Goal: Transaction & Acquisition: Download file/media

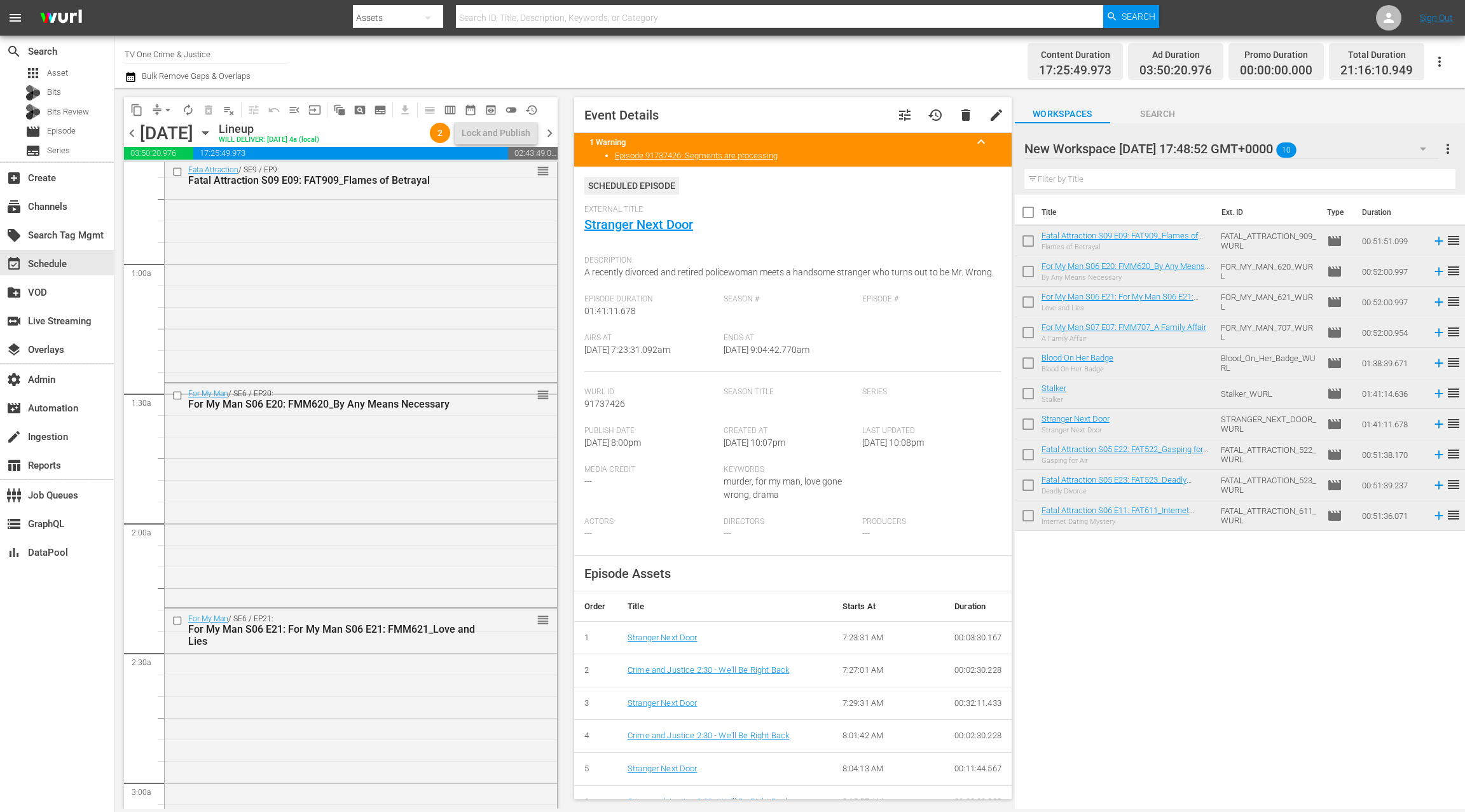
scroll to position [159, 0]
click at [433, 313] on div "Fata Attraction / SE9 / EP9: Fatal Attraction S09 E09: FAT909_Flames of Betraya…" at bounding box center [360, 269] width 392 height 221
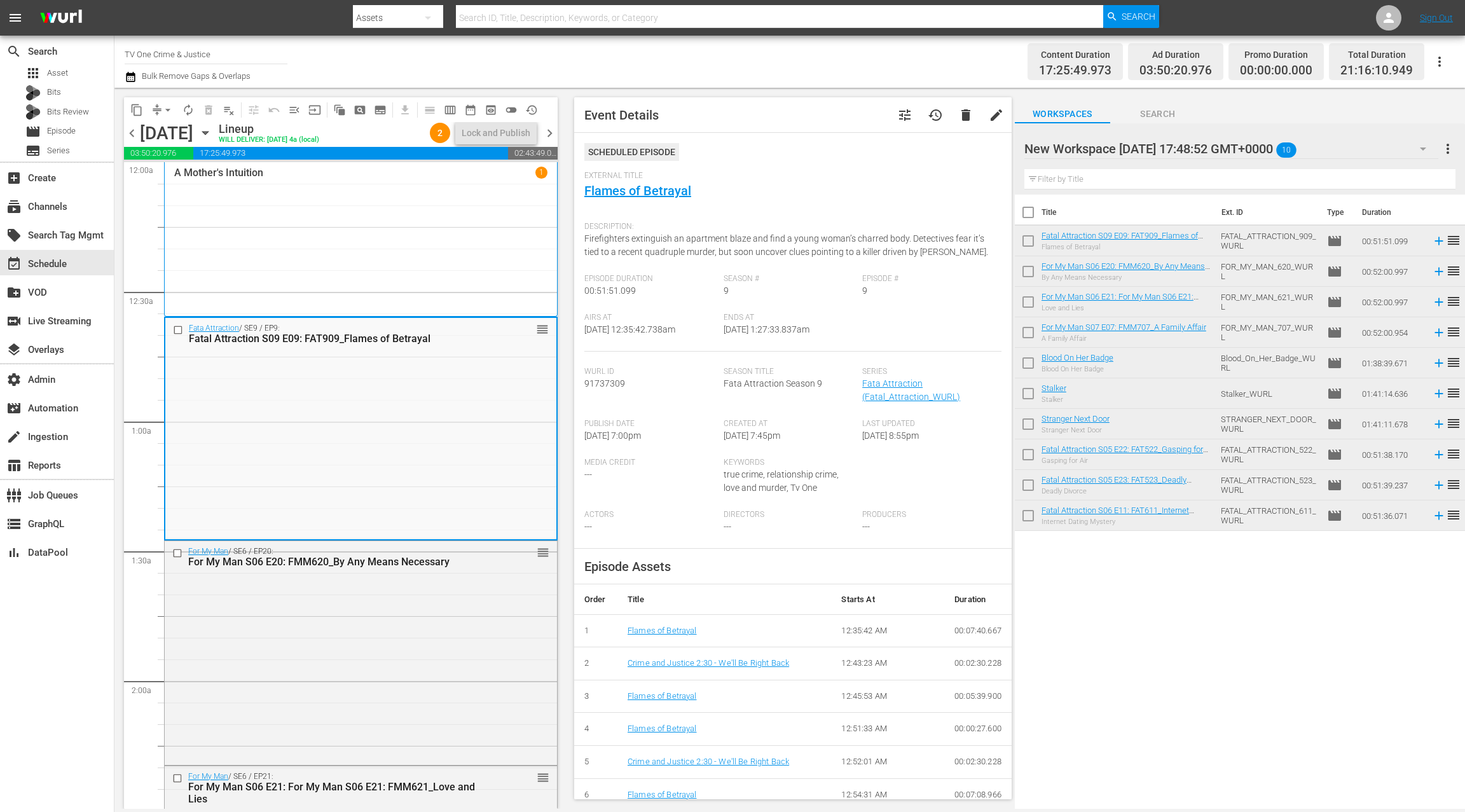
scroll to position [34, 0]
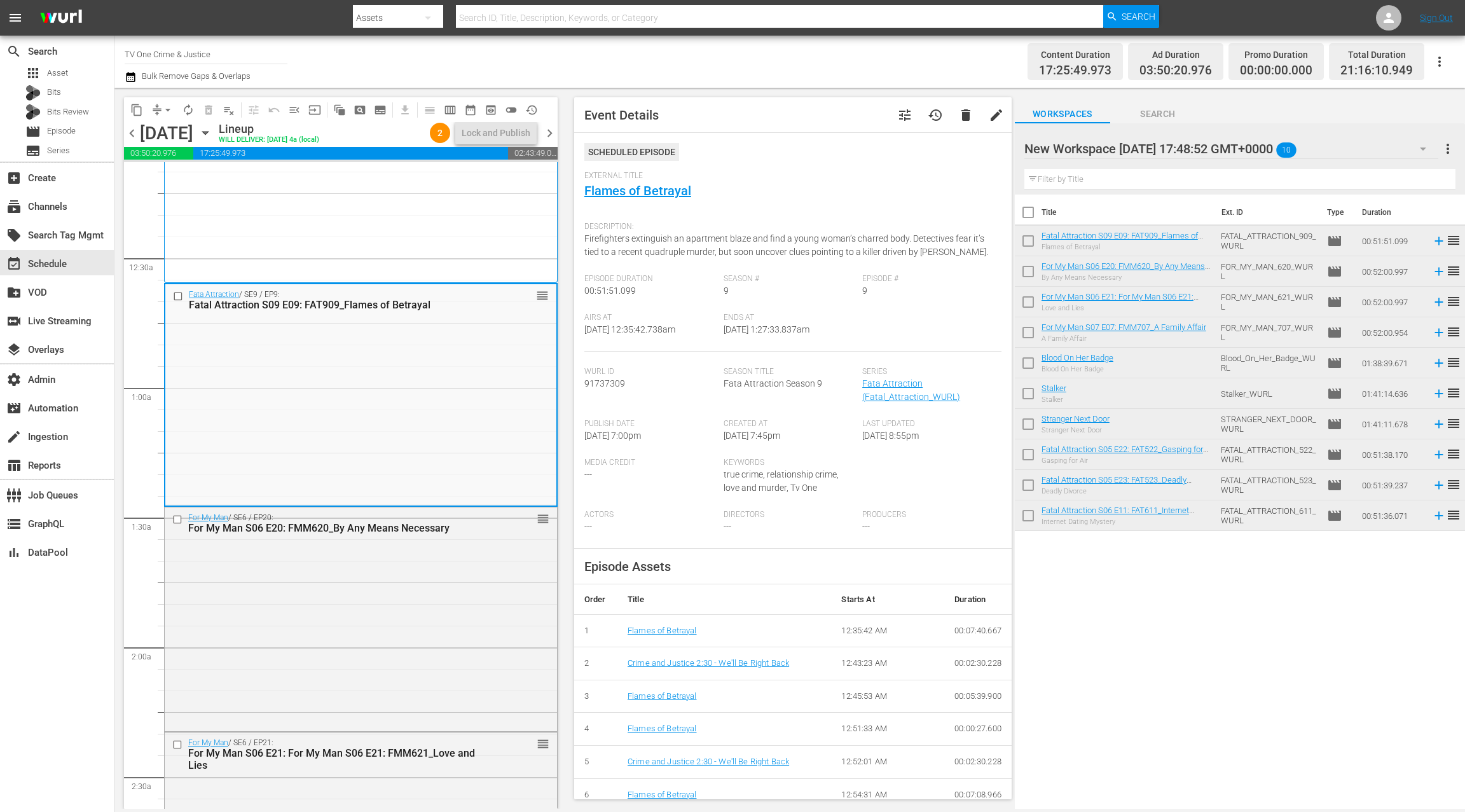
click at [553, 136] on span "chevron_right" at bounding box center [550, 133] width 16 height 16
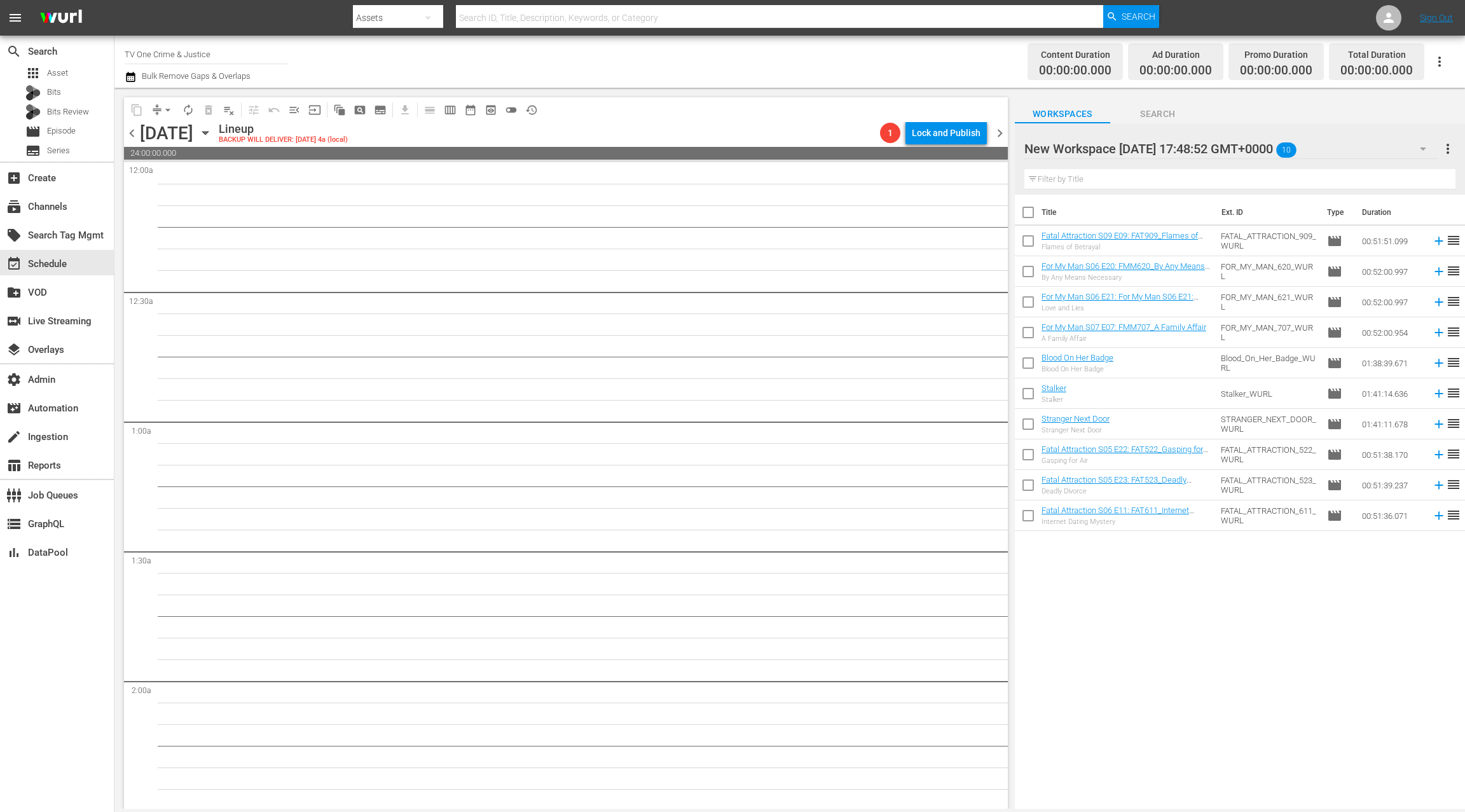
click at [1030, 211] on input "checkbox" at bounding box center [1028, 214] width 26 height 26
checkbox input "true"
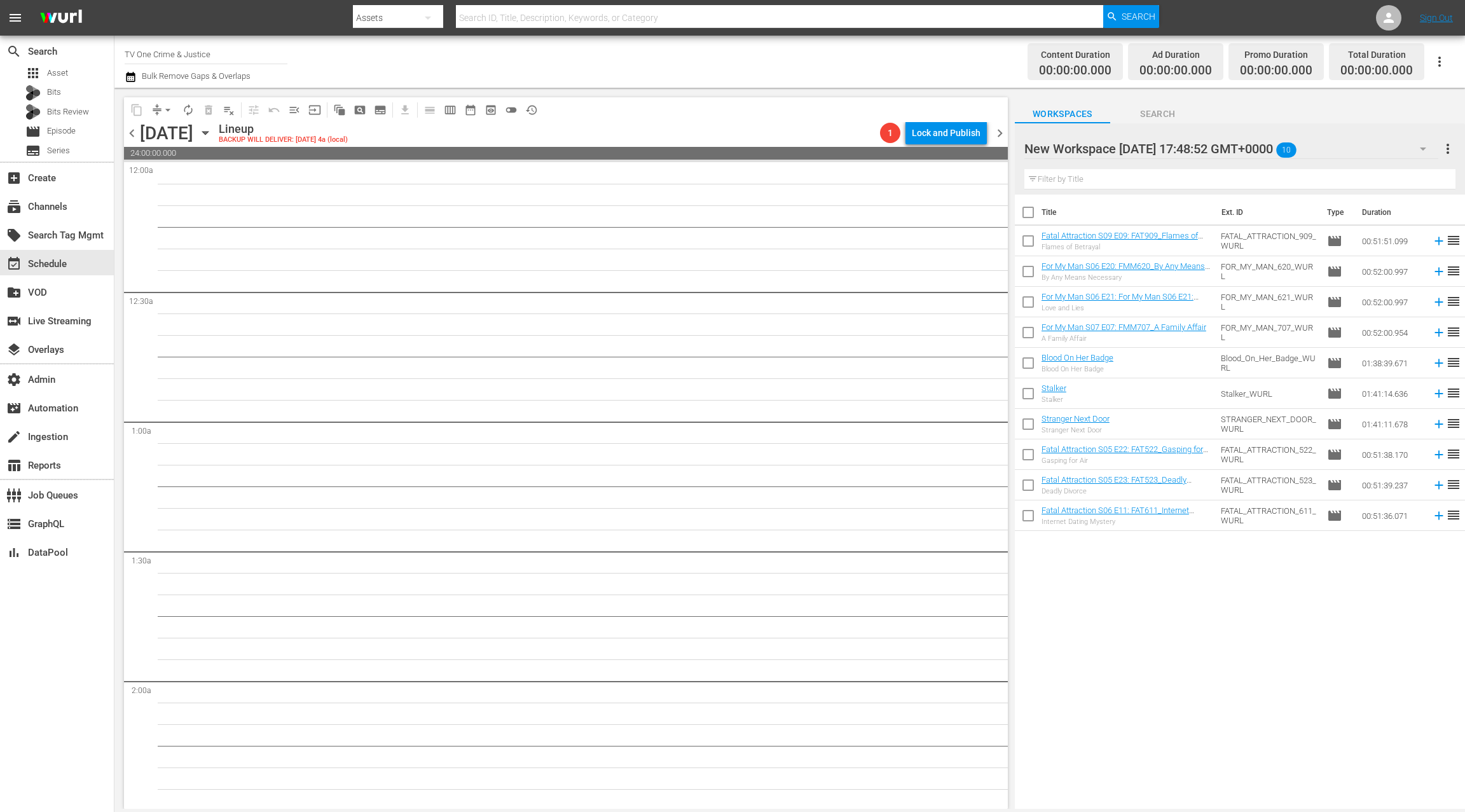
checkbox input "true"
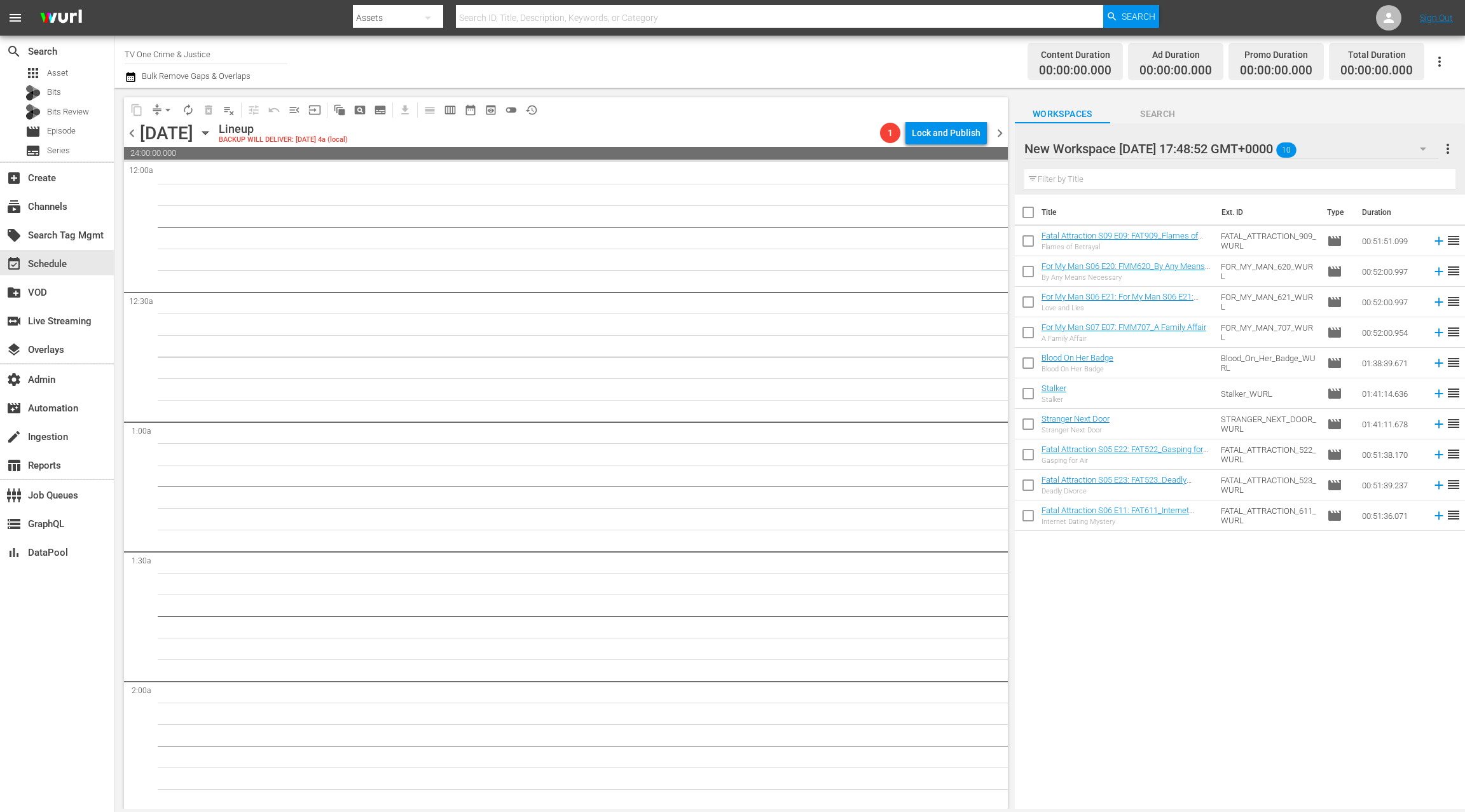
checkbox input "true"
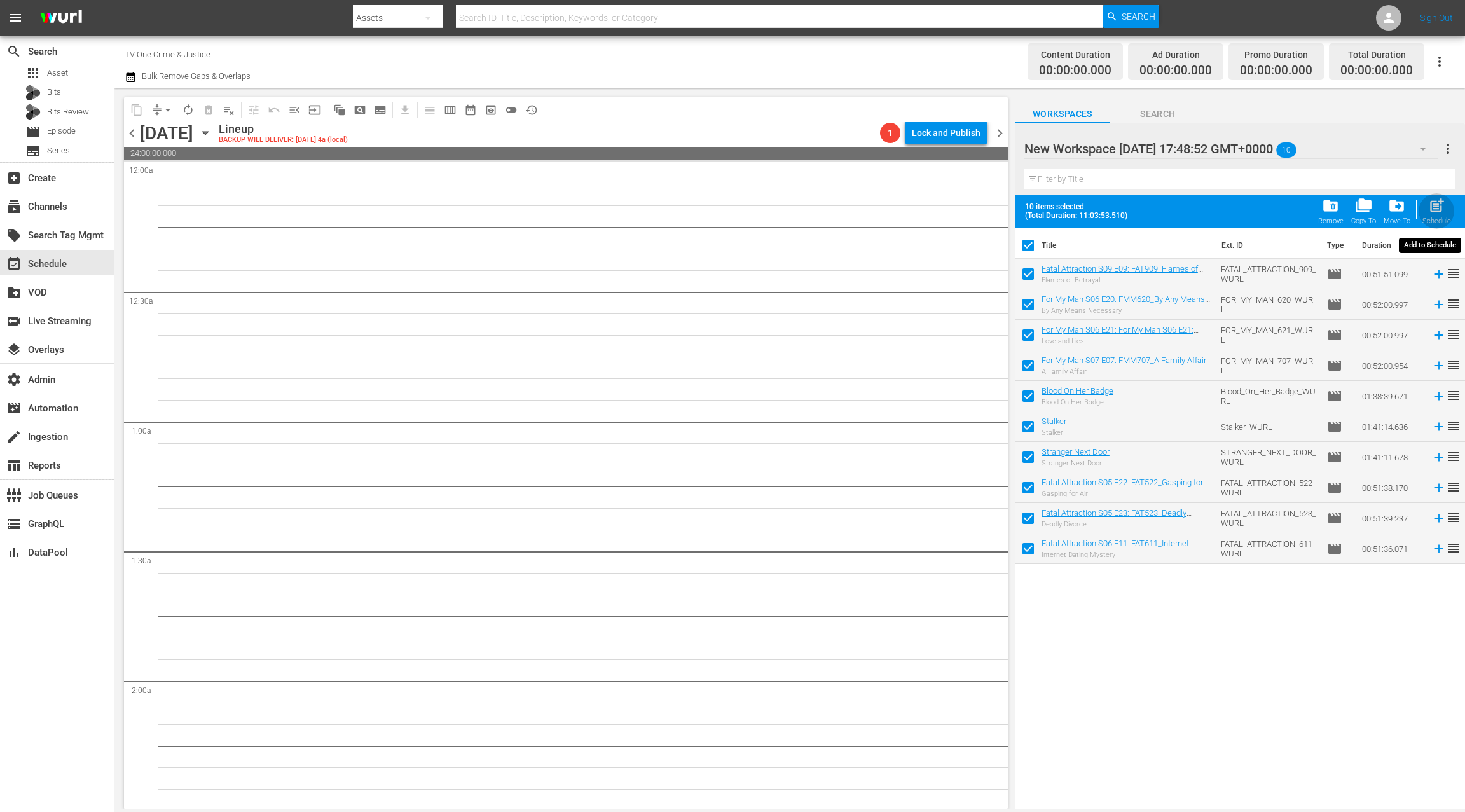
click at [1435, 209] on span "post_add" at bounding box center [1437, 205] width 17 height 17
checkbox input "false"
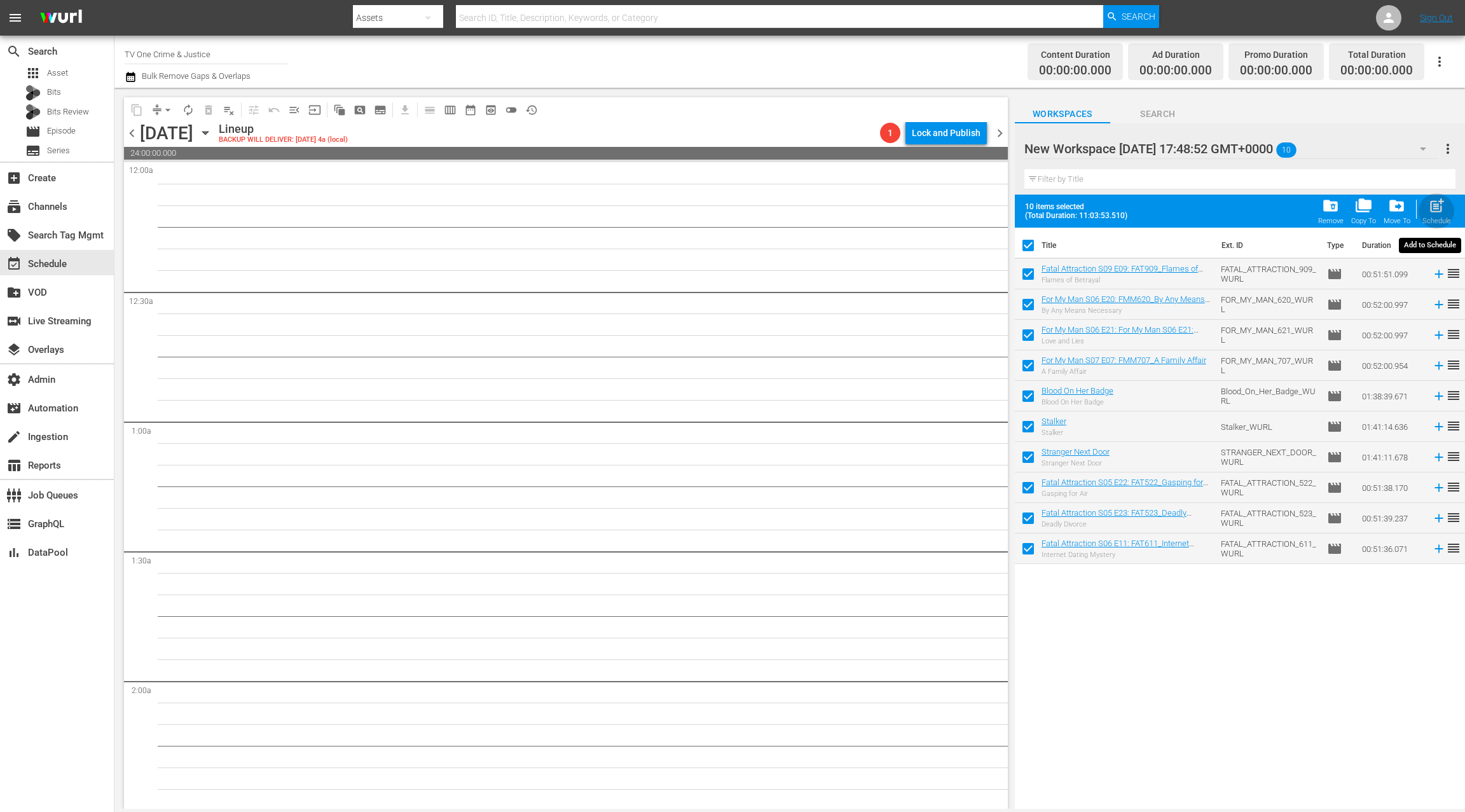
checkbox input "false"
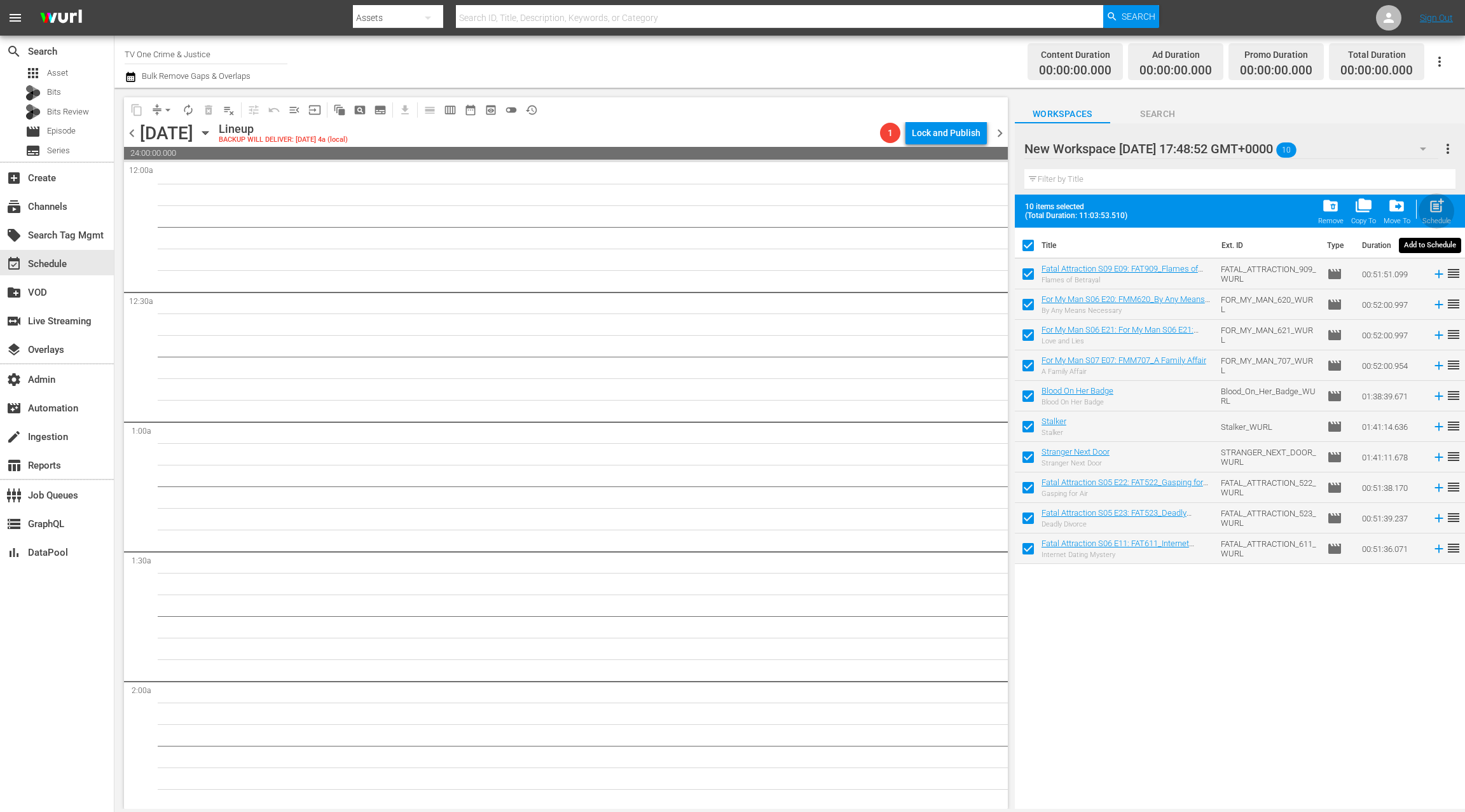
checkbox input "false"
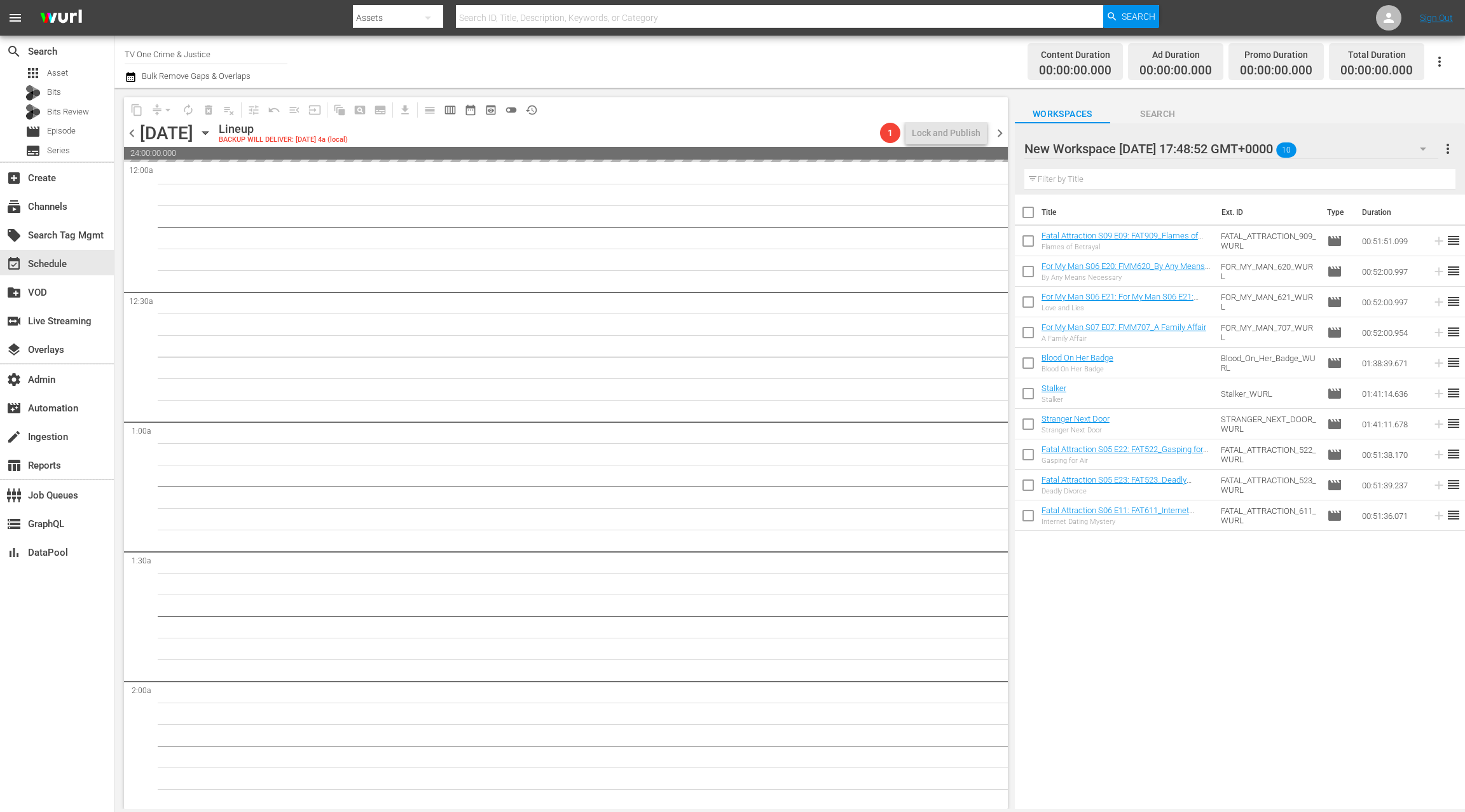
click at [130, 137] on span "chevron_left" at bounding box center [132, 133] width 16 height 16
click at [1001, 132] on span "chevron_right" at bounding box center [1000, 133] width 16 height 16
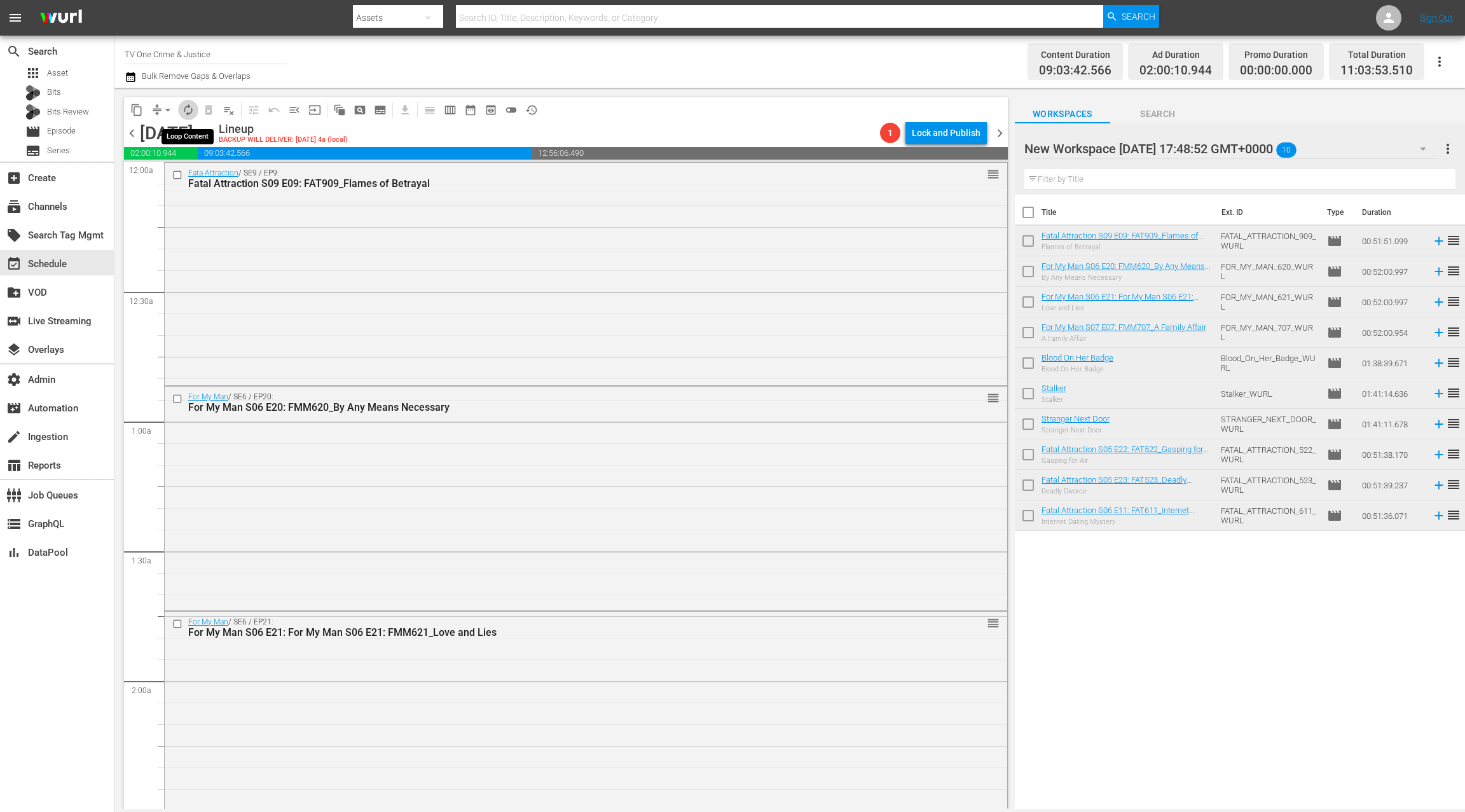
click at [190, 112] on span "autorenew_outlined" at bounding box center [189, 110] width 13 height 13
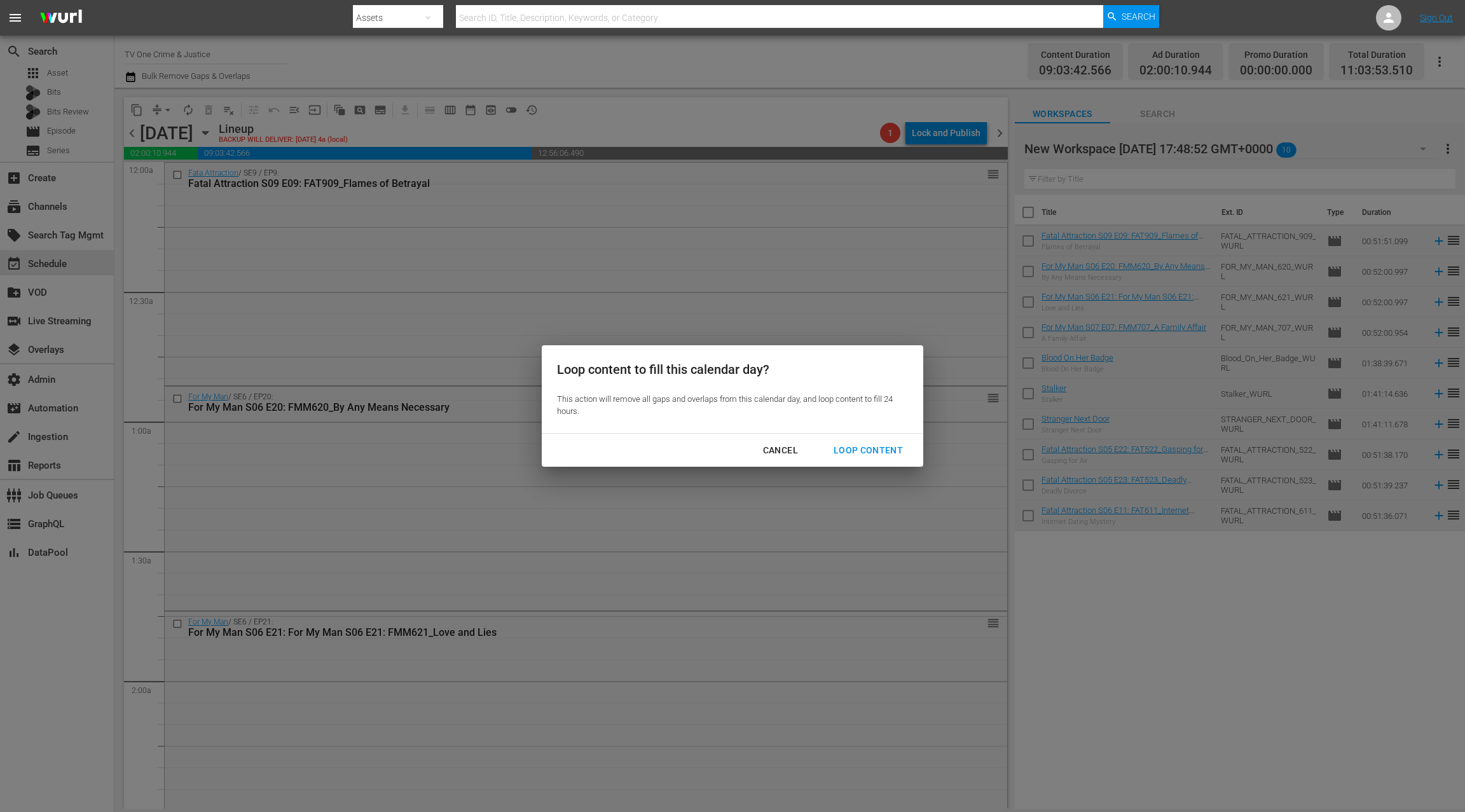
click at [854, 457] on div "Loop Content" at bounding box center [868, 450] width 90 height 16
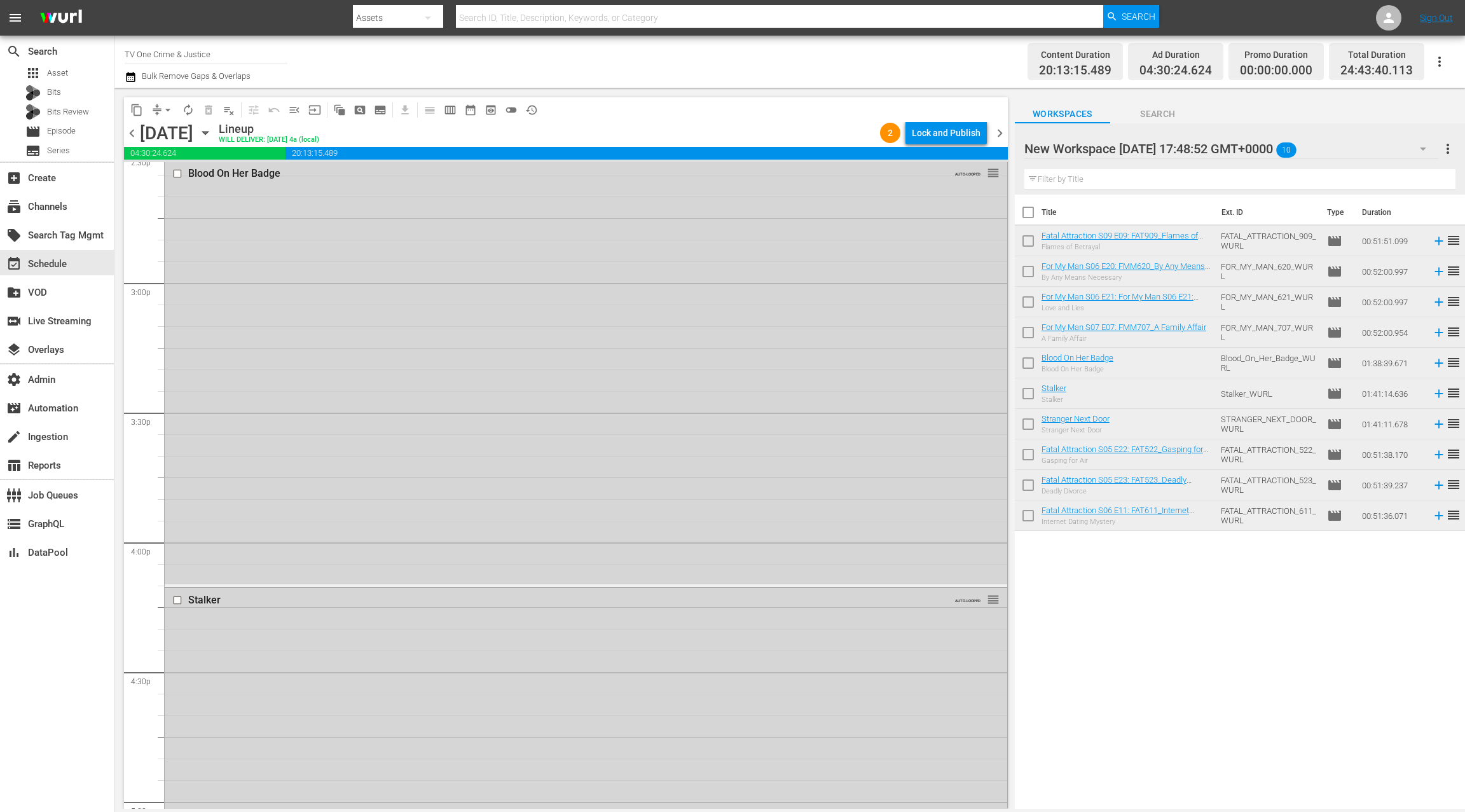
scroll to position [3735, 0]
click at [669, 430] on div "Blood On Her Badge AUTO-LOOPED reorder" at bounding box center [586, 409] width 843 height 423
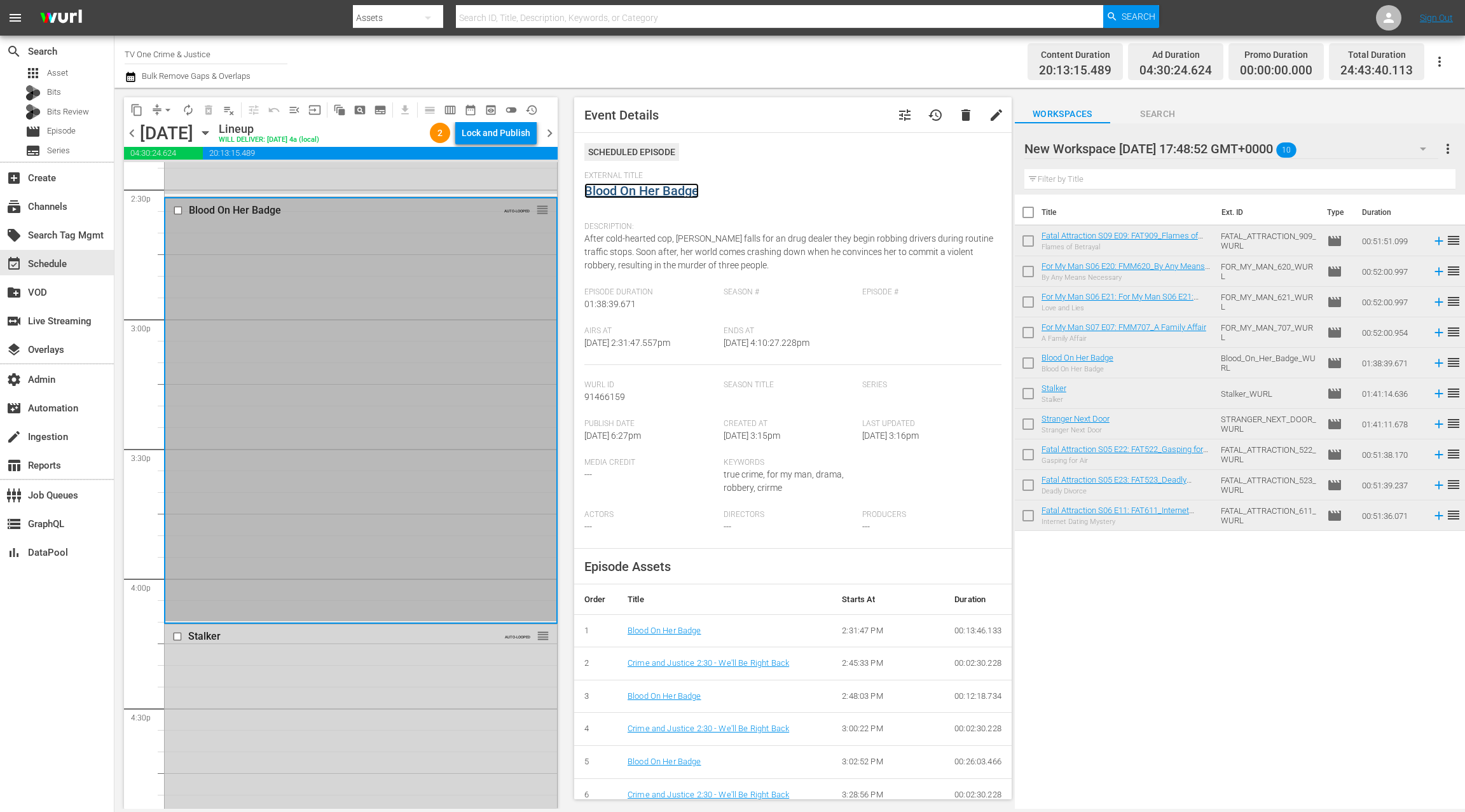
click at [680, 194] on link "Blood On Her Badge" at bounding box center [641, 191] width 114 height 16
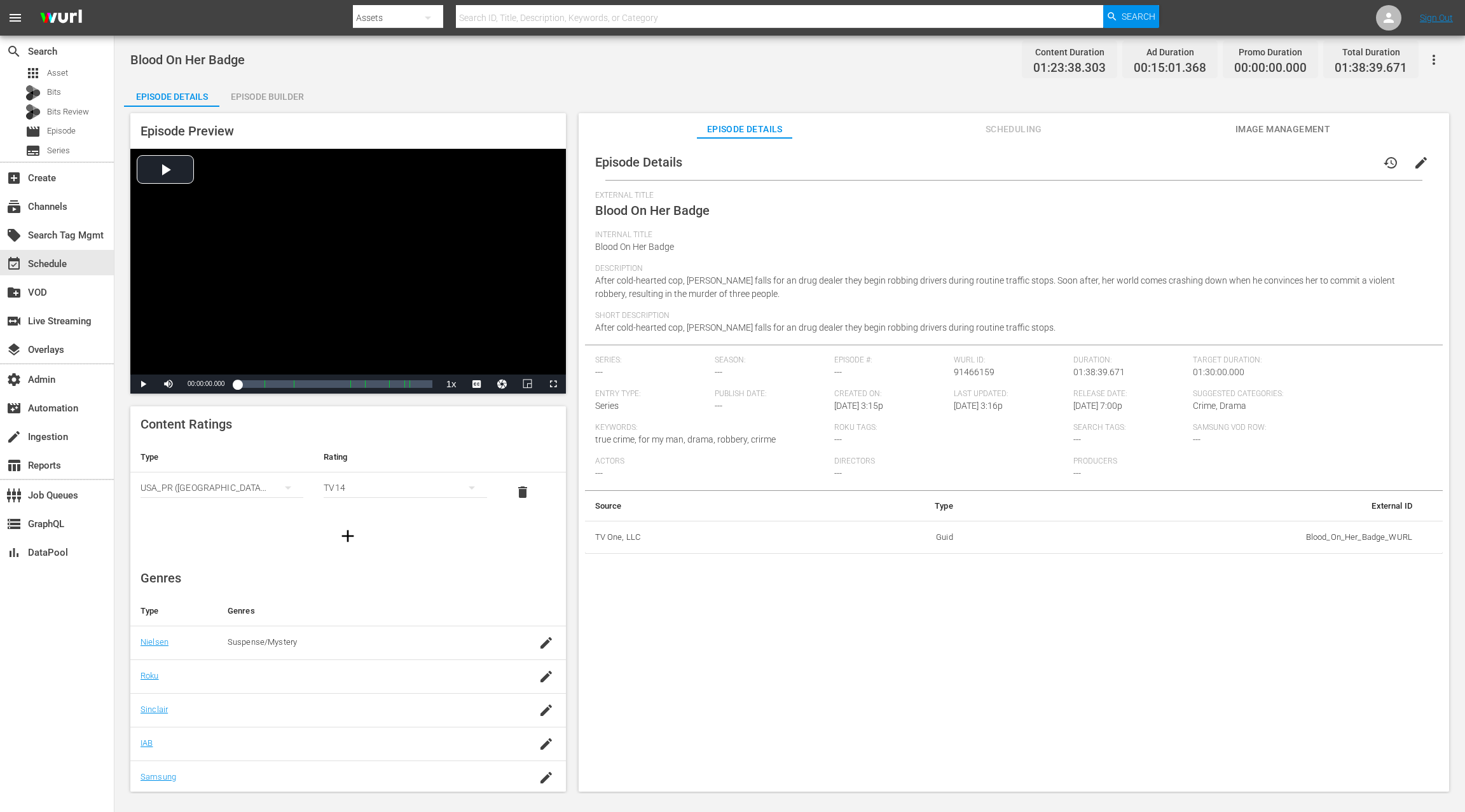
click at [292, 99] on div "Episode Builder" at bounding box center [267, 96] width 96 height 30
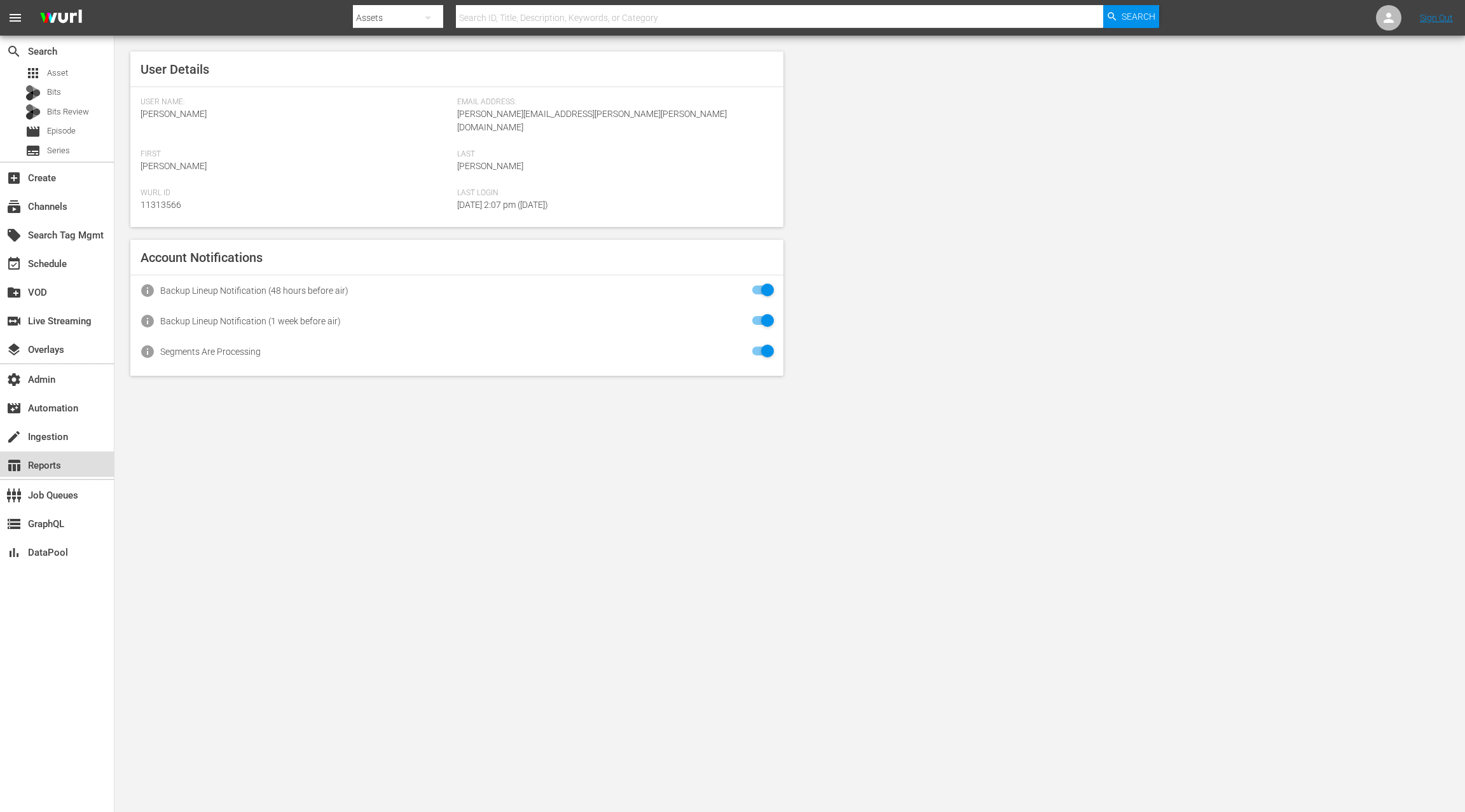
click at [62, 458] on div "table_chart Reports" at bounding box center [36, 464] width 71 height 12
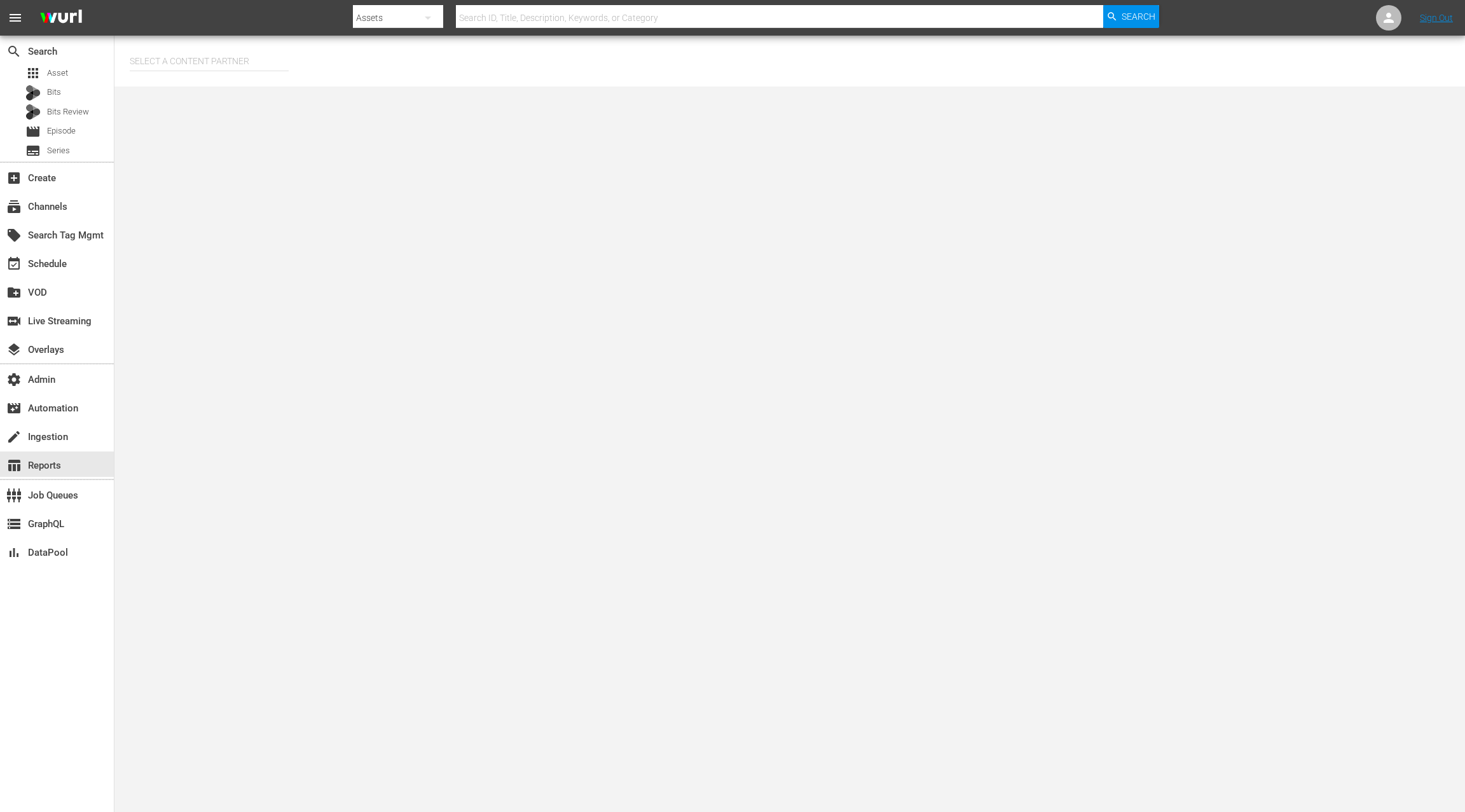
click at [223, 64] on input "text" at bounding box center [209, 61] width 159 height 30
click at [194, 94] on div "AMC Networks (138)" at bounding box center [233, 96] width 186 height 30
type input "AMC Networks (138)"
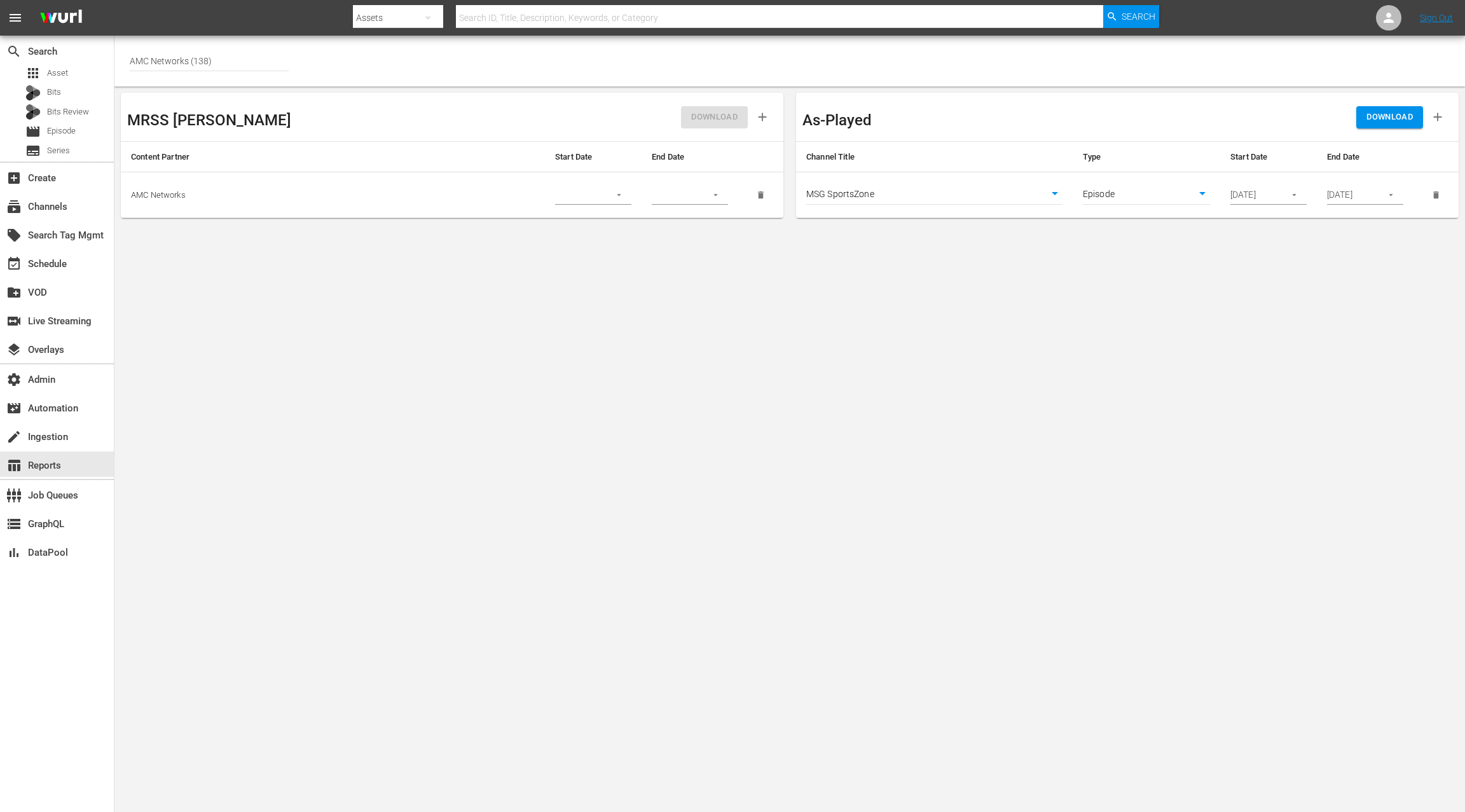
click at [824, 191] on body "menu Search By Assets Search ID, Title, Description, Keywords, or Category Sear…" at bounding box center [732, 406] width 1465 height 812
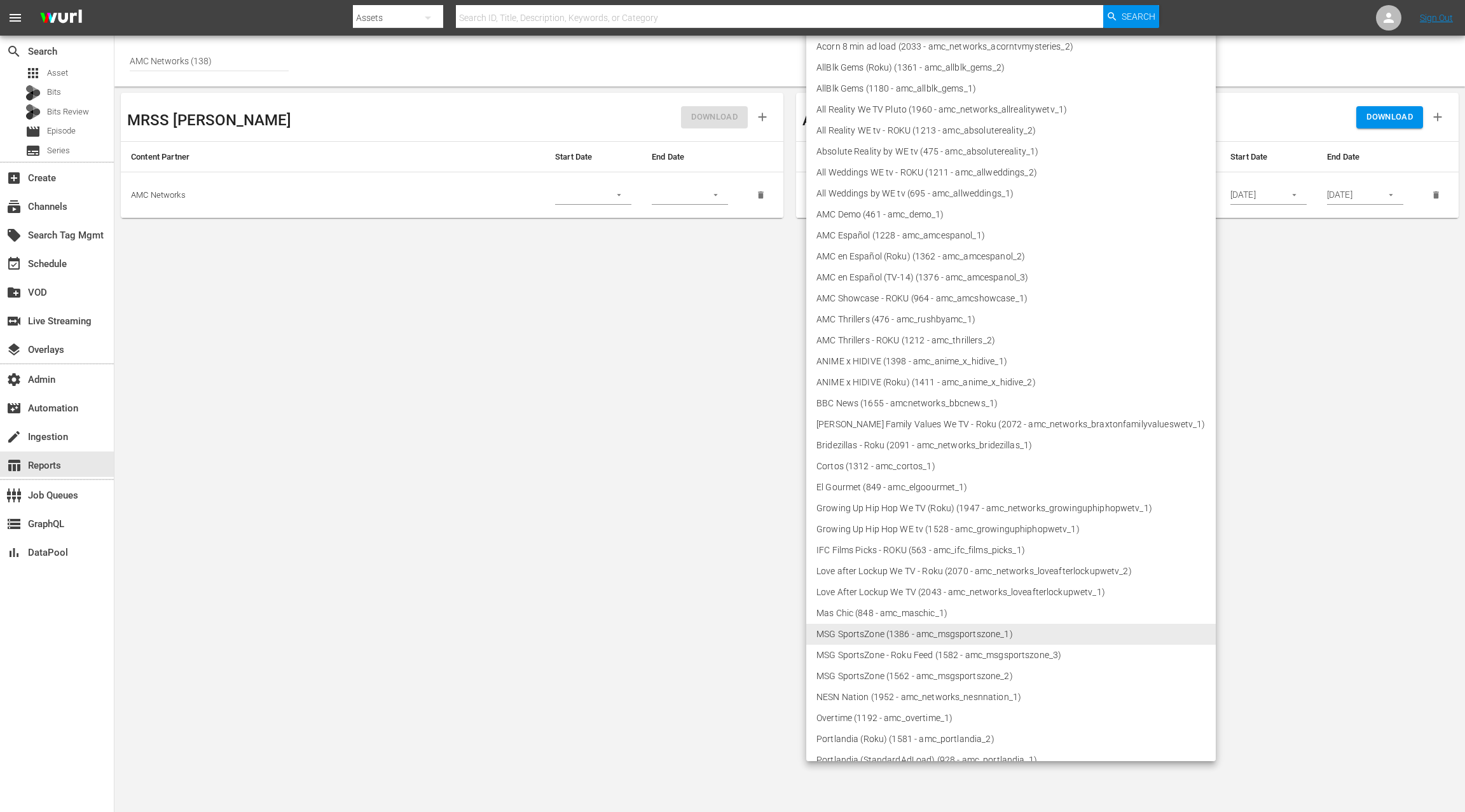
click at [905, 551] on li "IFC Films Picks - ROKU (563 - amc_ifc_films_picks_1)" at bounding box center [1011, 550] width 410 height 21
type input "563"
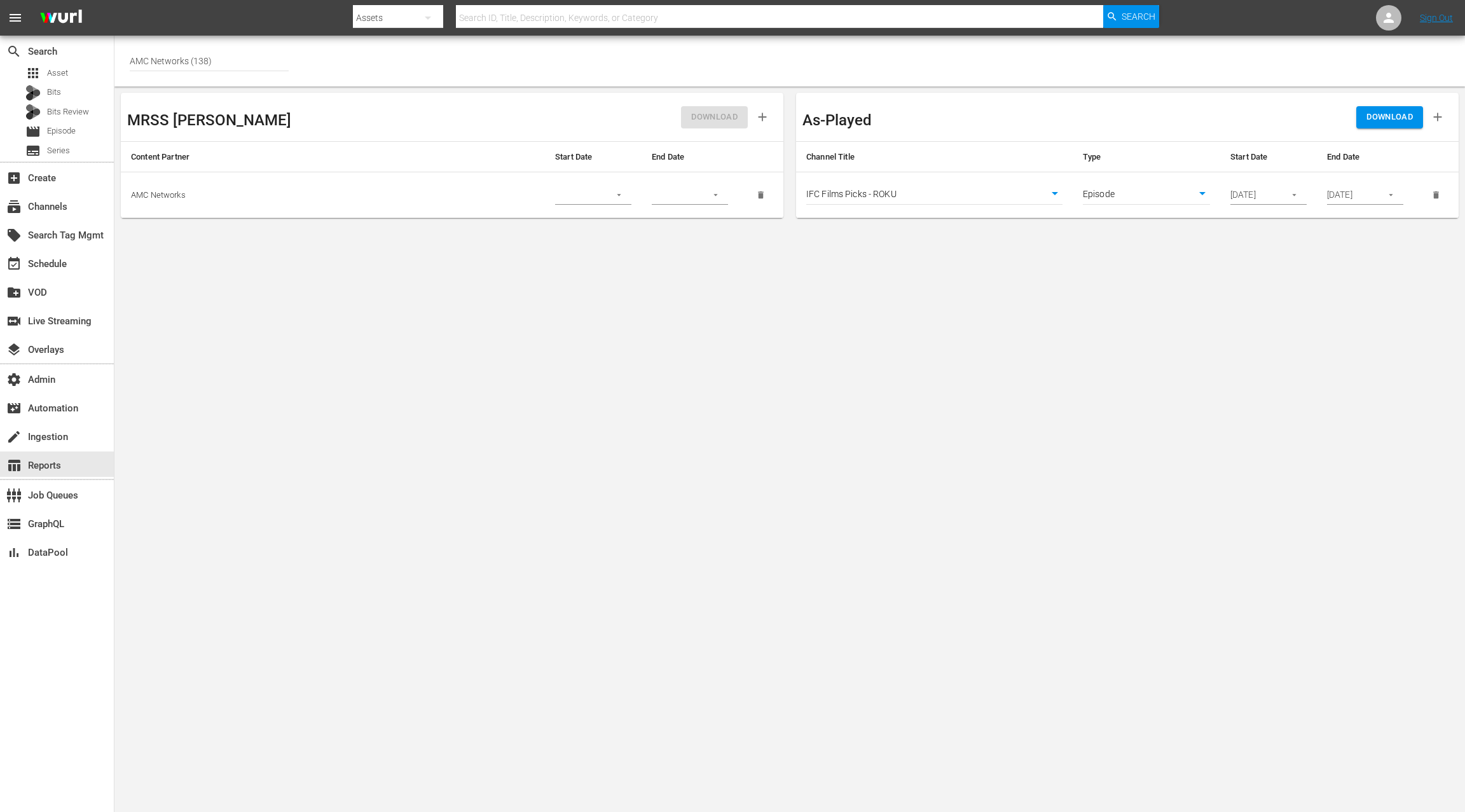
click at [905, 401] on li "IFC Films Picks - ROKU (563 - amc_ifc_films_picks_1)" at bounding box center [960, 395] width 307 height 12
click at [1295, 191] on icon "button" at bounding box center [1294, 194] width 10 height 10
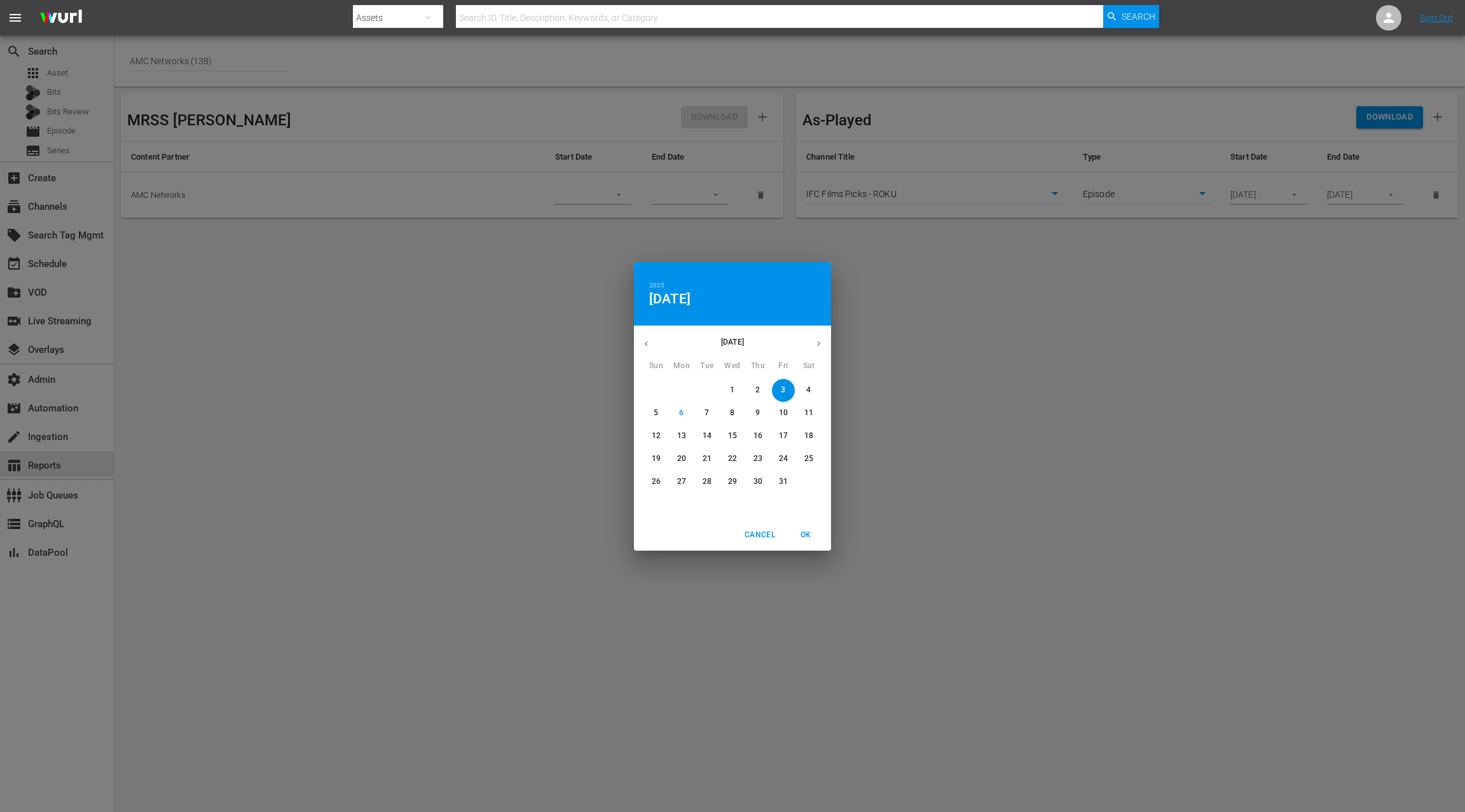
click at [648, 346] on icon "button" at bounding box center [646, 344] width 10 height 10
click at [648, 346] on div "July 2025" at bounding box center [732, 344] width 197 height 25
click at [710, 410] on span "8" at bounding box center [707, 413] width 23 height 11
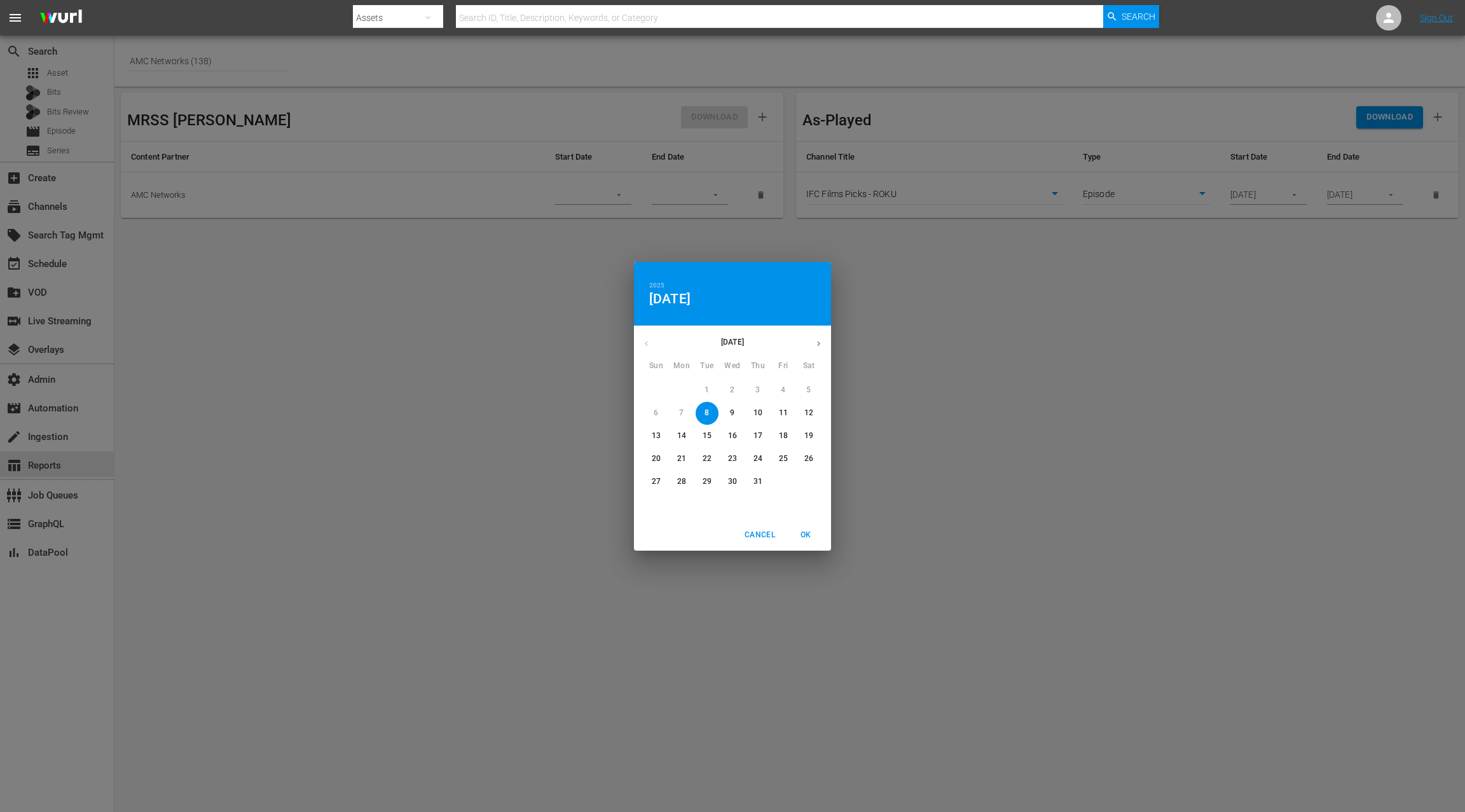
click at [805, 532] on span "OK" at bounding box center [805, 535] width 30 height 14
type input "07/08/2025"
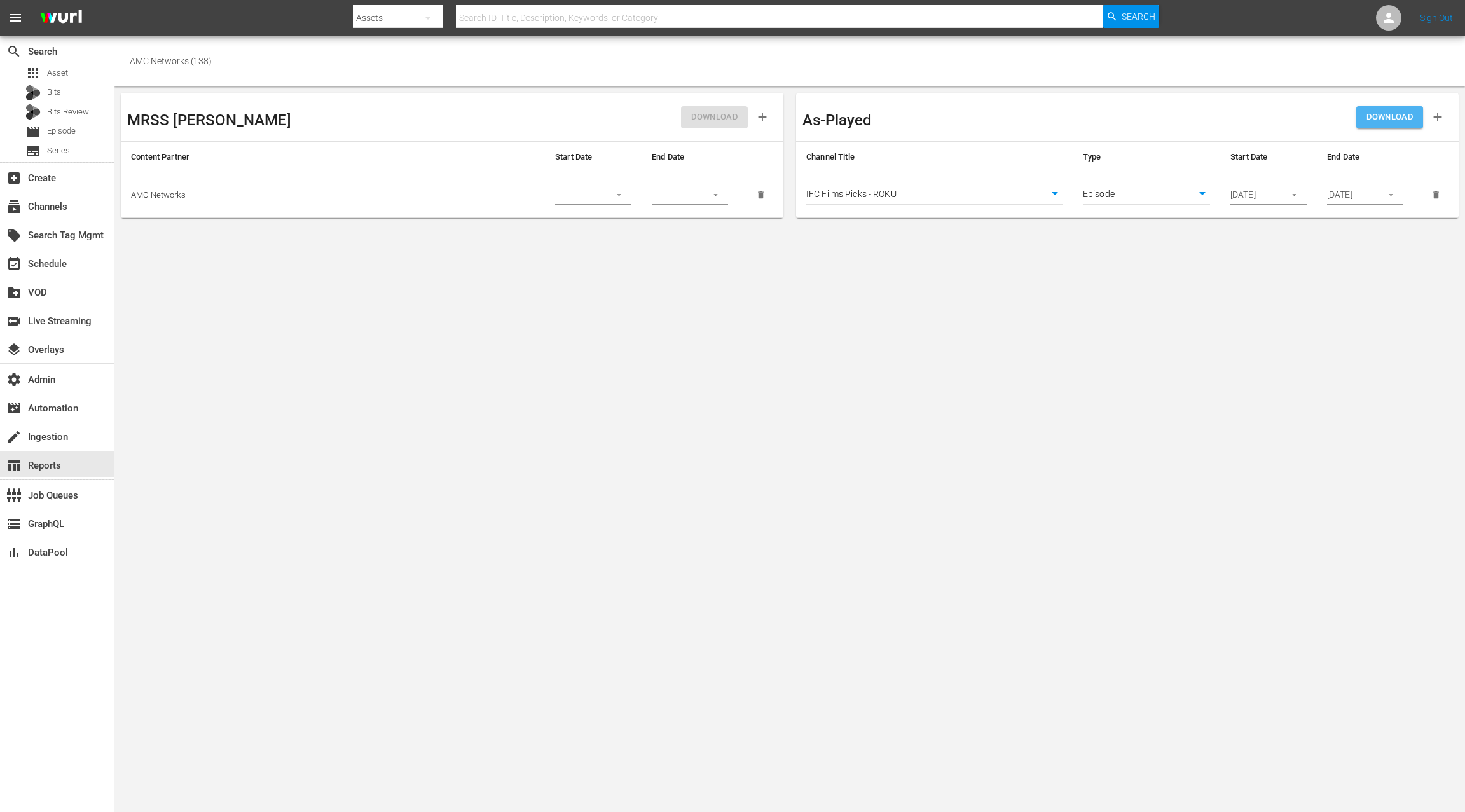
click at [1381, 118] on span "DOWNLOAD" at bounding box center [1390, 117] width 47 height 15
click at [1389, 194] on icon "button" at bounding box center [1391, 195] width 4 height 2
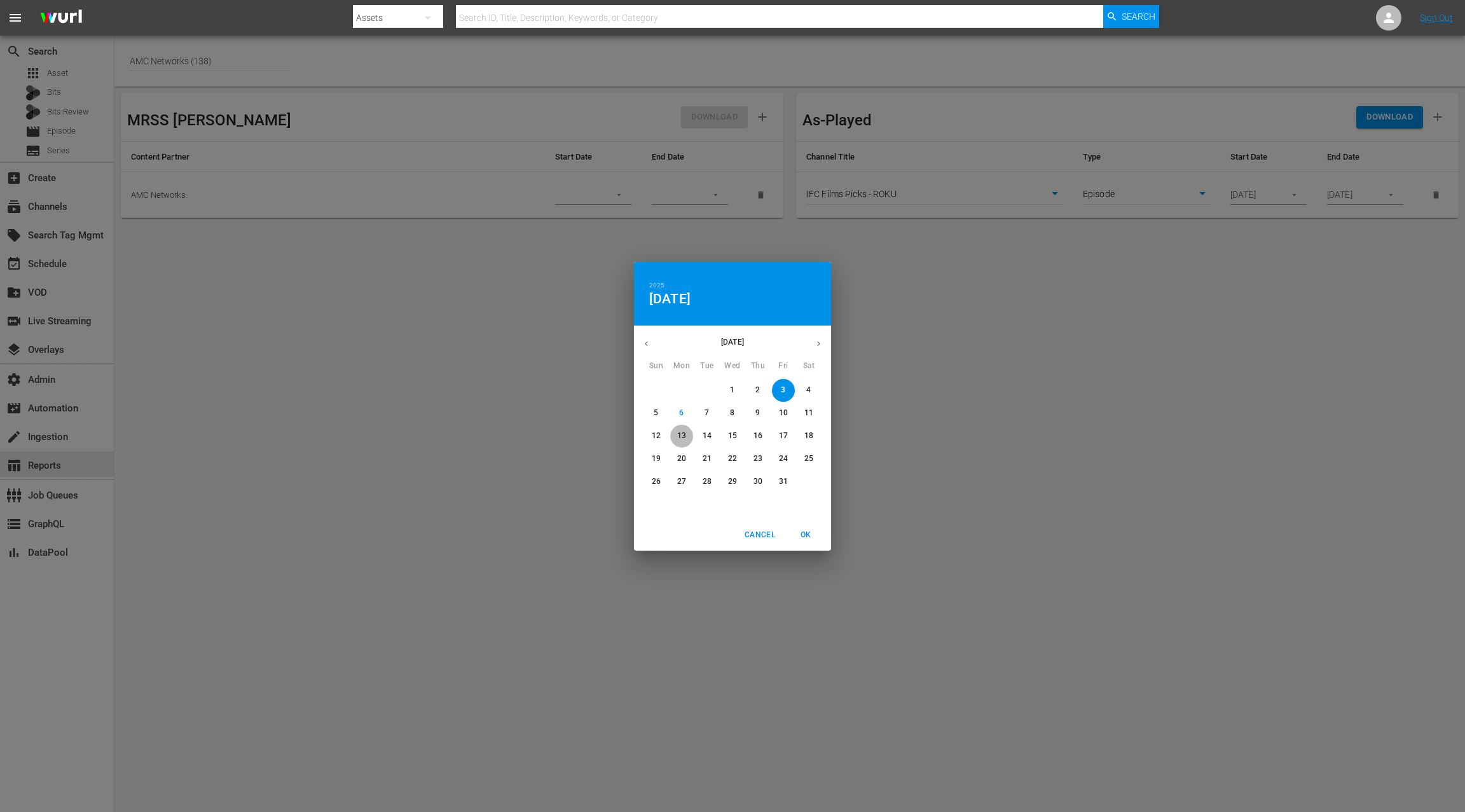
click at [681, 439] on p "13" at bounding box center [682, 436] width 9 height 11
click at [802, 532] on span "OK" at bounding box center [805, 535] width 30 height 14
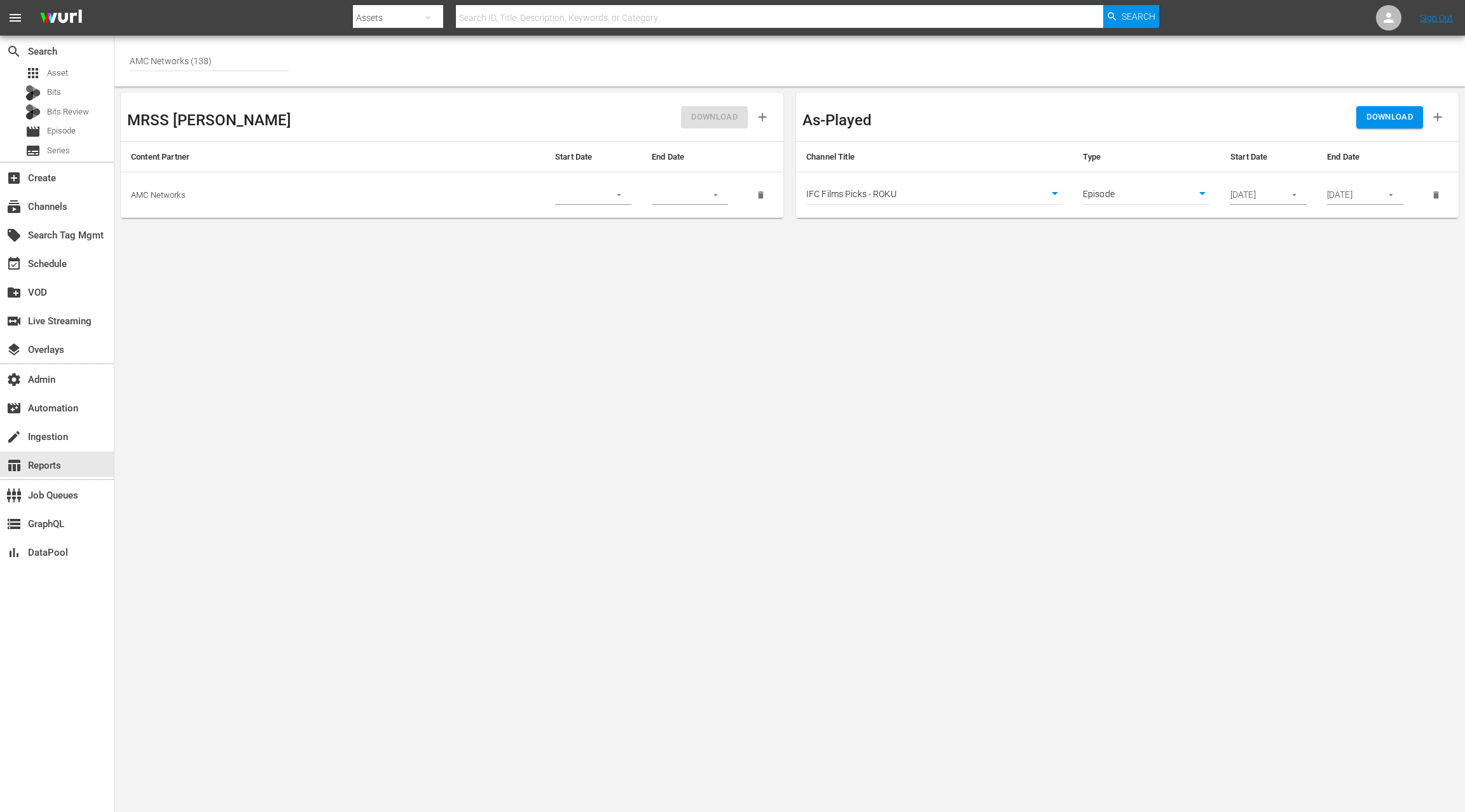
click at [1389, 195] on icon "button" at bounding box center [1391, 194] width 10 height 10
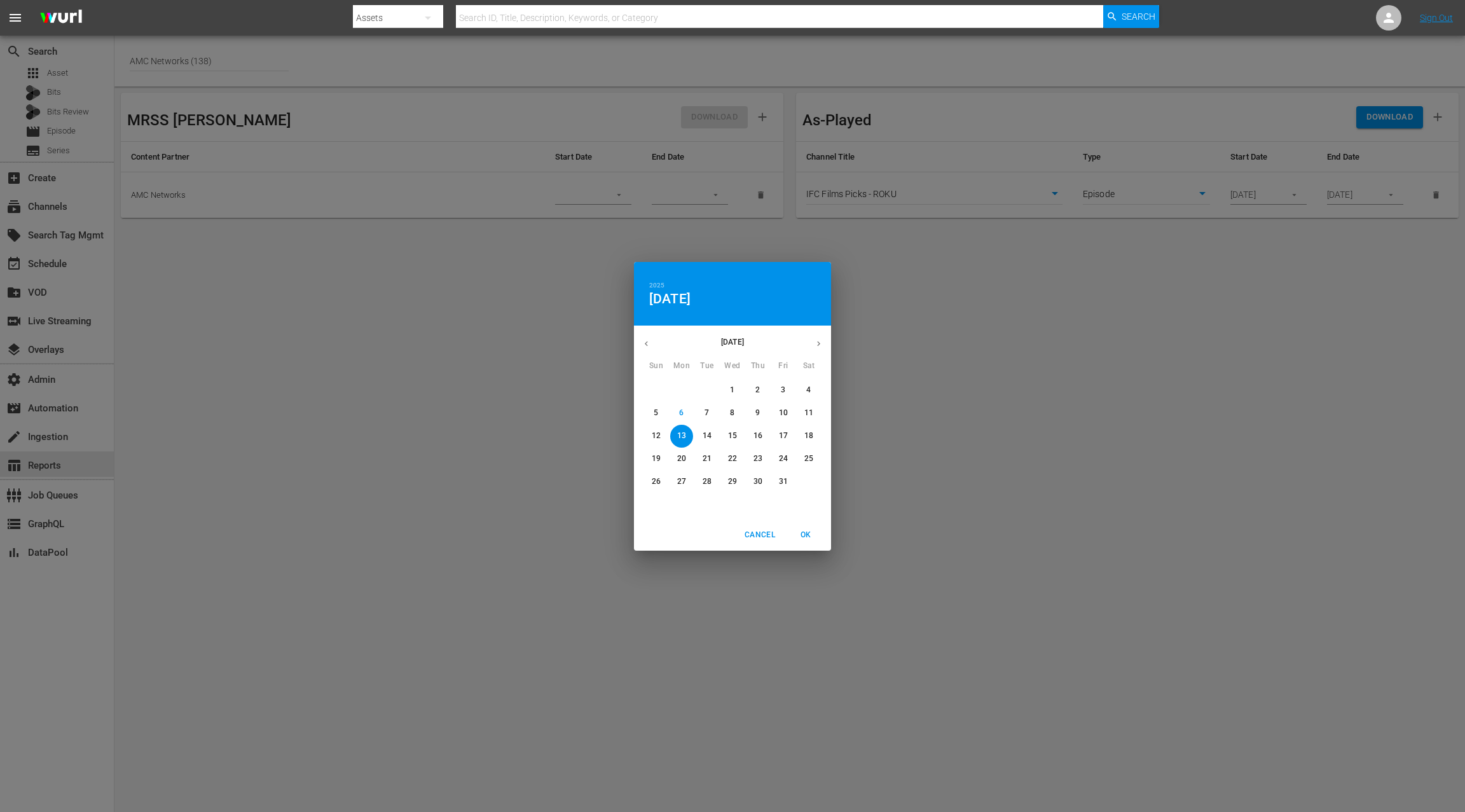
click at [761, 439] on p "16" at bounding box center [758, 436] width 9 height 11
drag, startPoint x: 810, startPoint y: 536, endPoint x: 1083, endPoint y: 308, distance: 355.7
click at [810, 536] on span "OK" at bounding box center [805, 535] width 30 height 14
type input "10/16/2025"
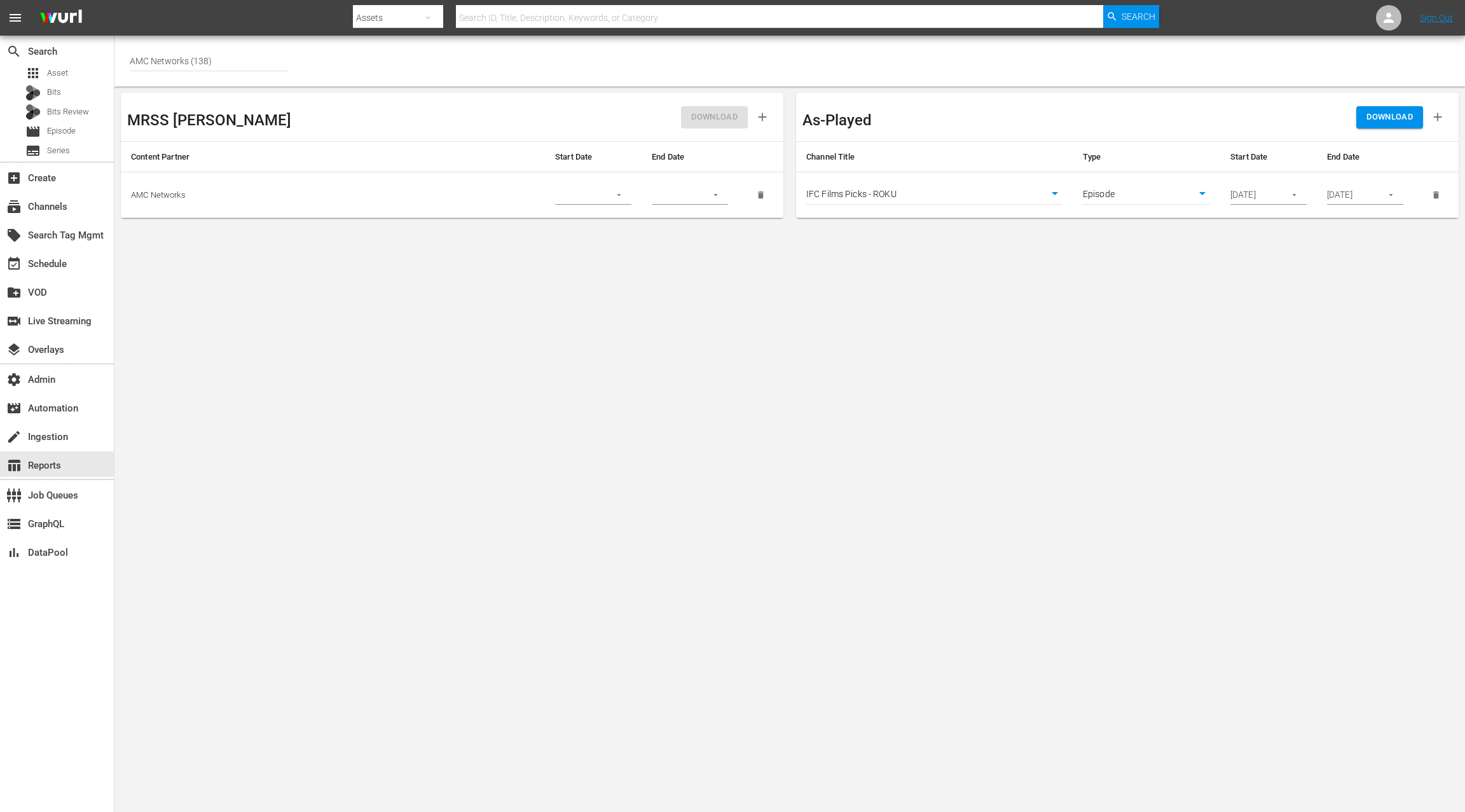
click at [1374, 122] on span "DOWNLOAD" at bounding box center [1390, 117] width 47 height 15
